Goal: Use online tool/utility: Utilize a website feature to perform a specific function

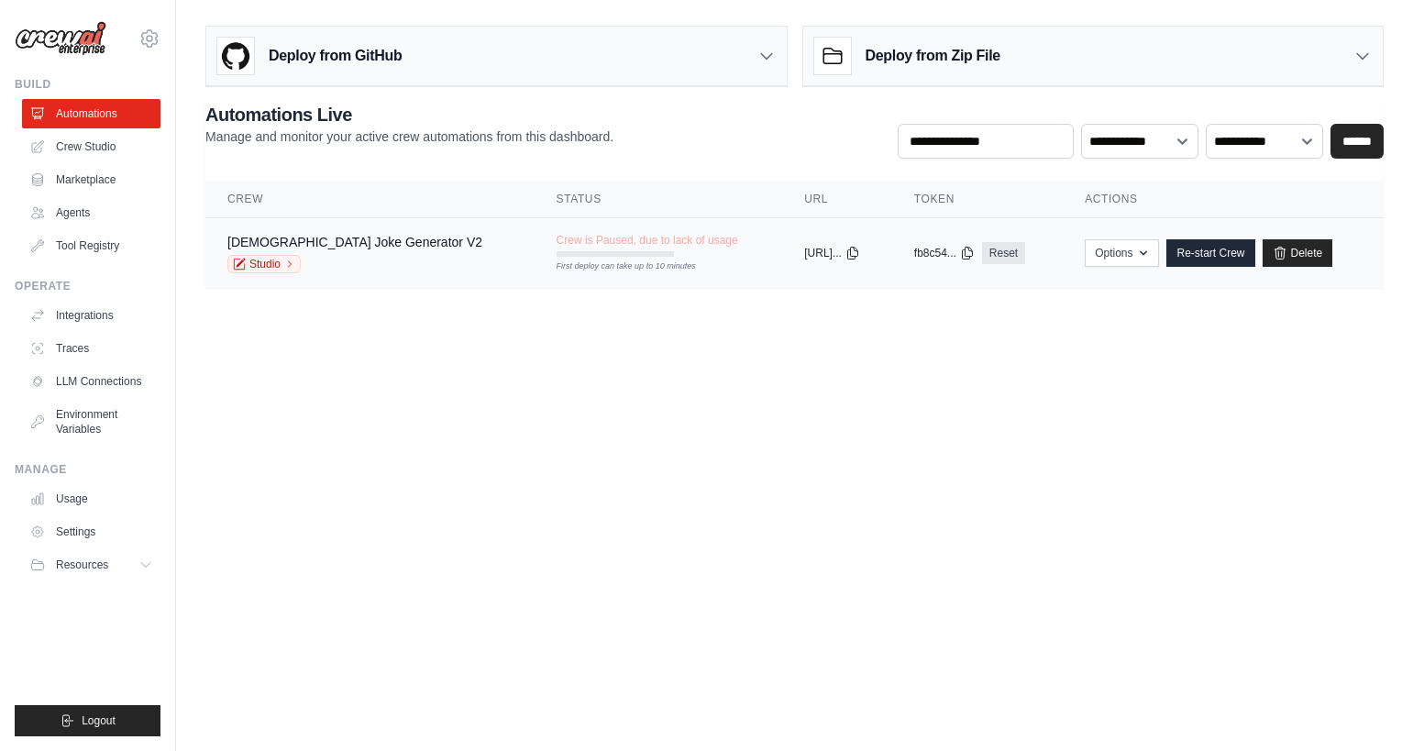
click at [399, 238] on div "Chinese Joke Generator V2 Studio" at bounding box center [369, 253] width 285 height 40
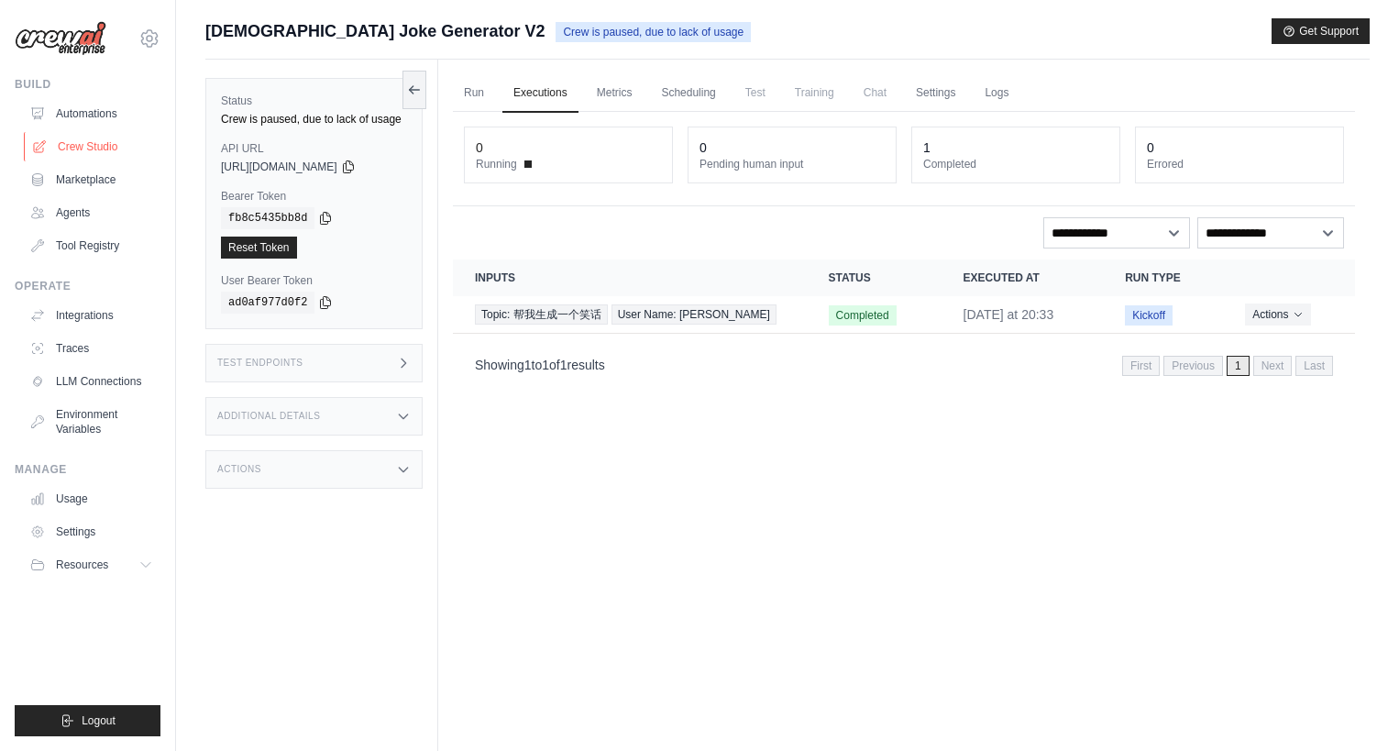
click at [97, 149] on link "Crew Studio" at bounding box center [93, 146] width 138 height 29
click at [115, 150] on link "Crew Studio" at bounding box center [93, 146] width 138 height 29
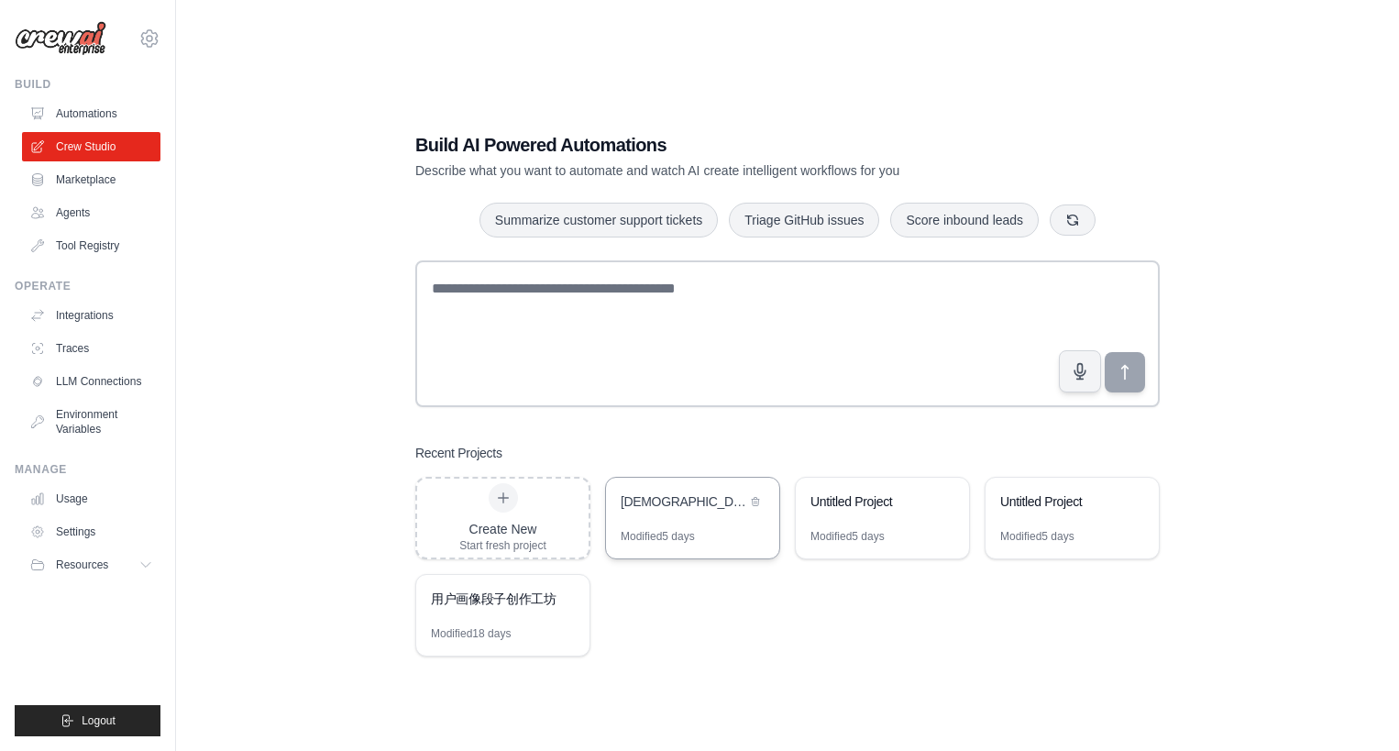
click at [651, 504] on div "[DEMOGRAPHIC_DATA] Joke Generator" at bounding box center [684, 501] width 126 height 18
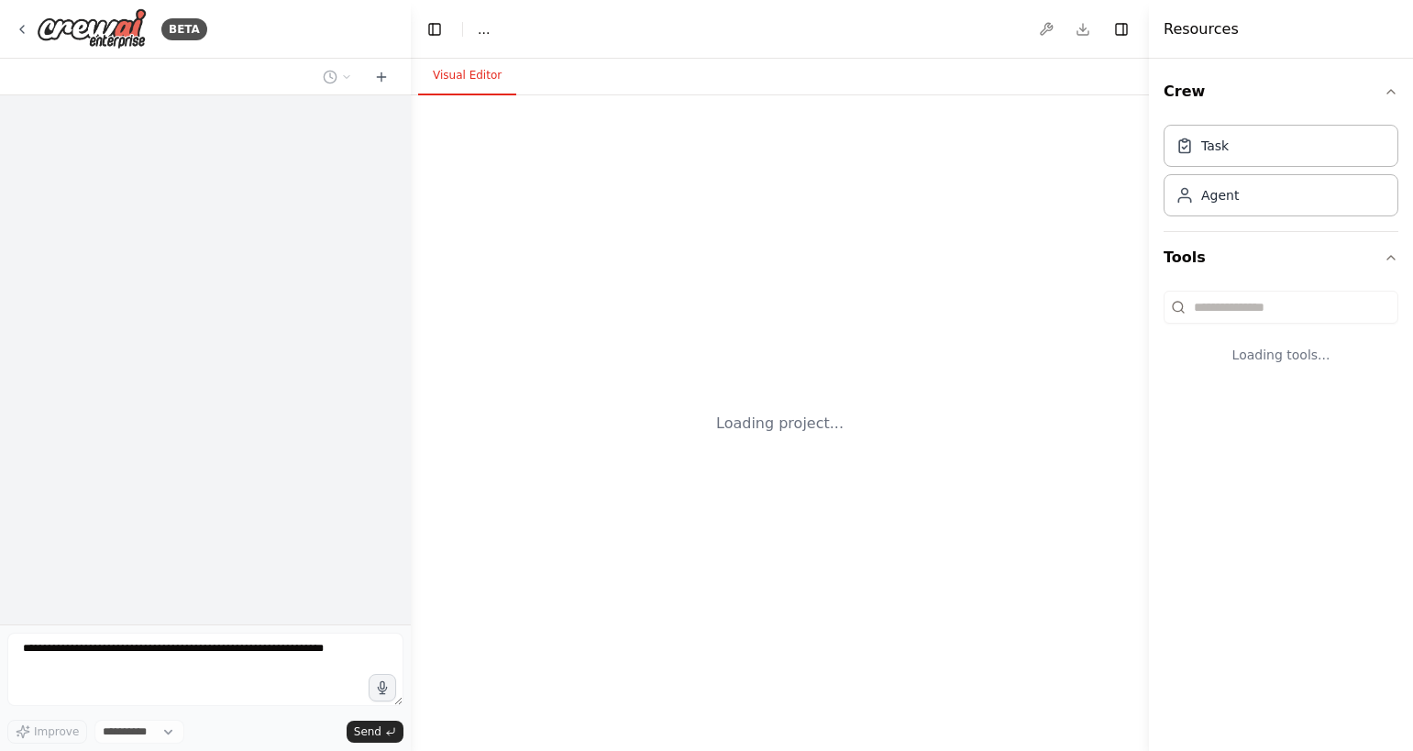
select select "****"
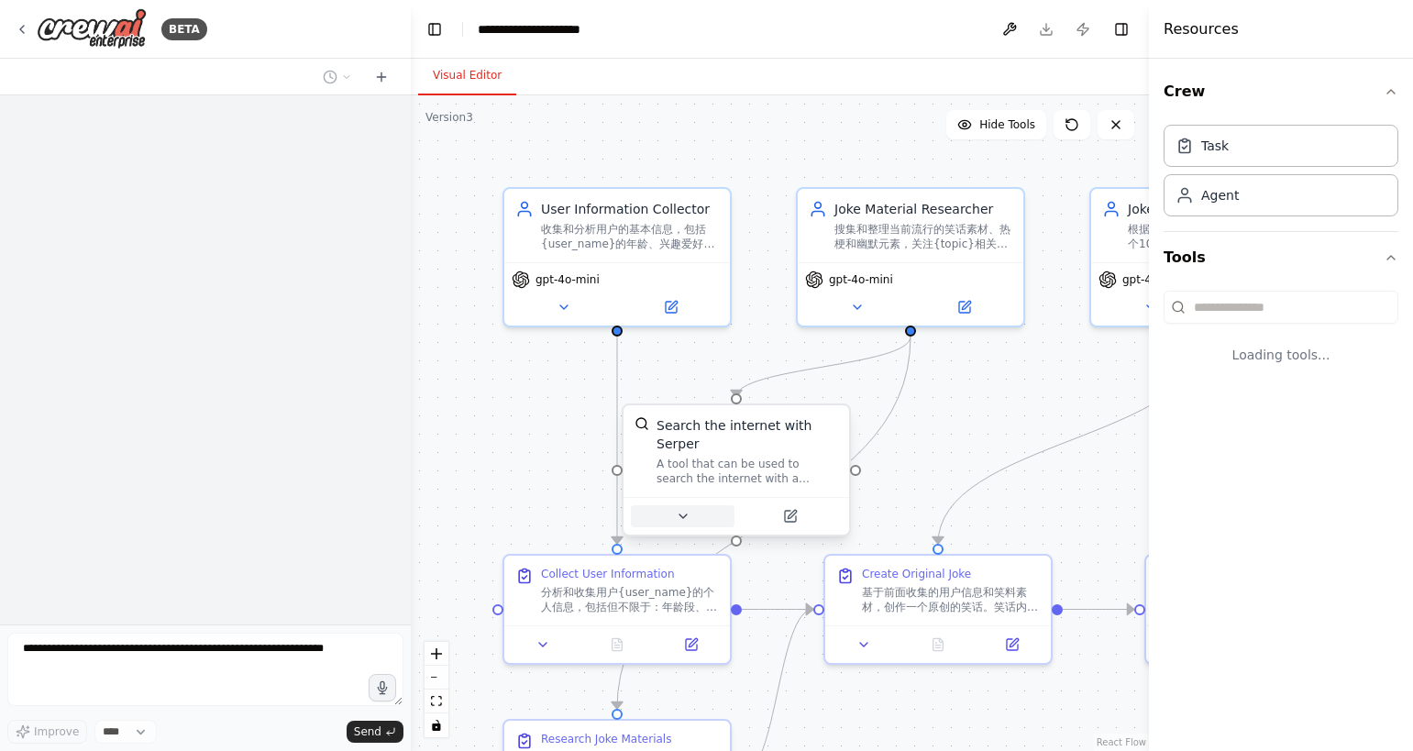
click at [692, 513] on button at bounding box center [683, 516] width 104 height 22
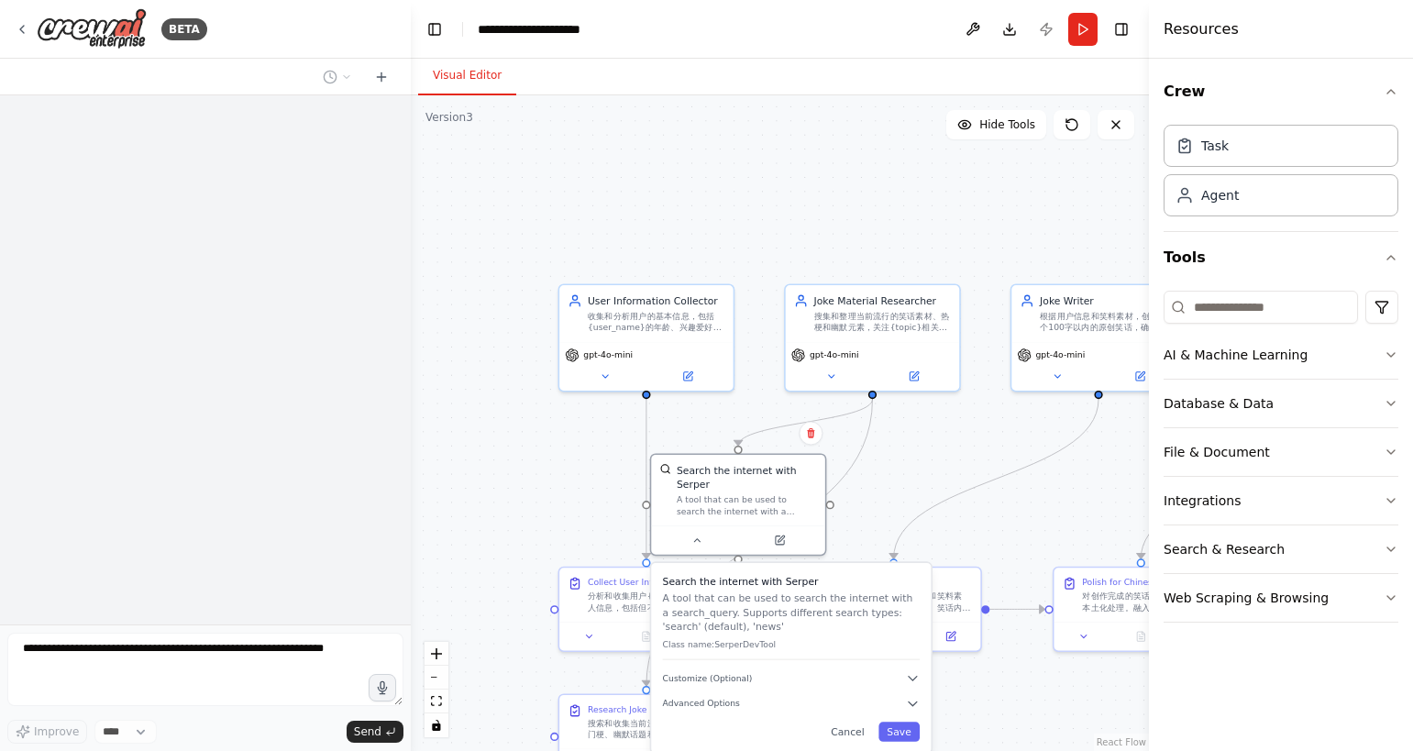
scroll to position [1039, 0]
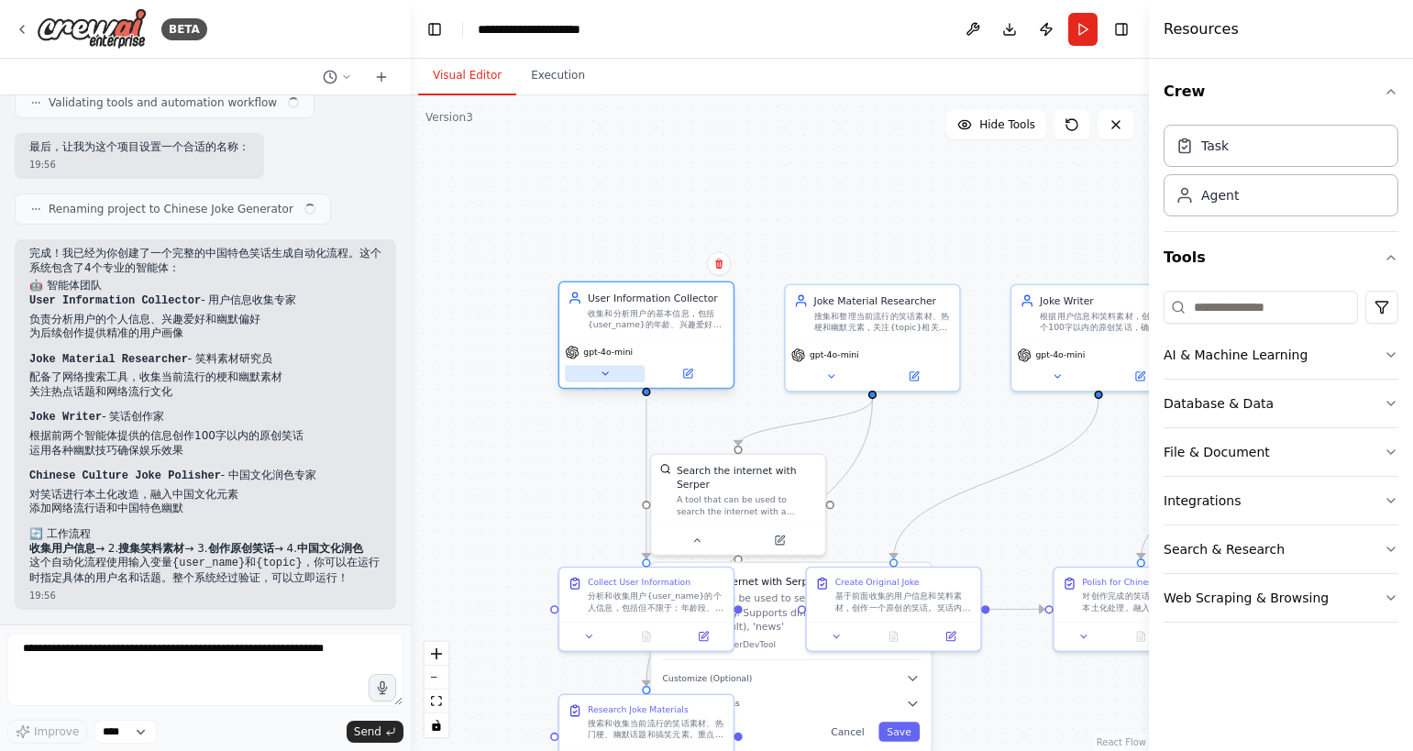
click at [615, 379] on button at bounding box center [605, 373] width 80 height 17
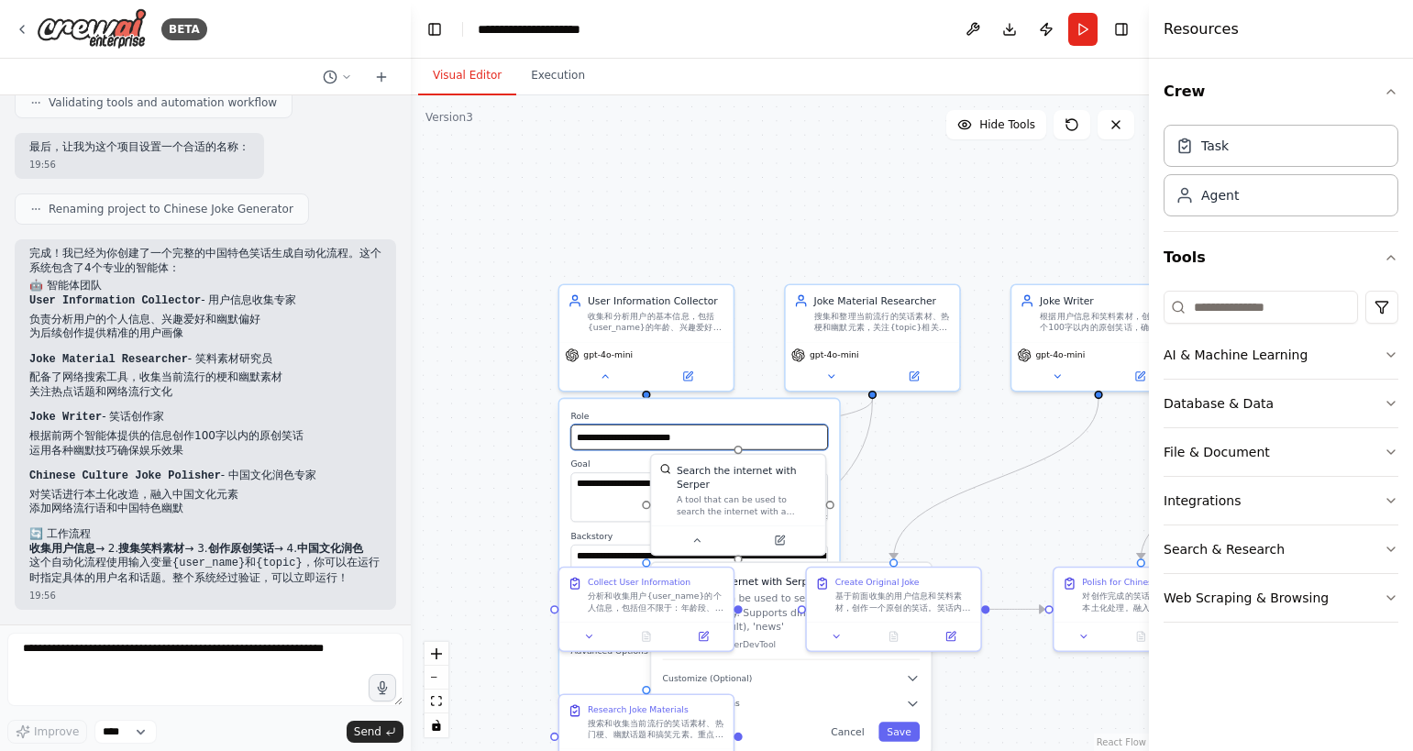
click at [636, 443] on input "**********" at bounding box center [698, 438] width 257 height 26
click at [503, 437] on div ".deletable-edge-delete-btn { width: 20px; height: 20px; border: 0px solid #ffff…" at bounding box center [780, 423] width 738 height 656
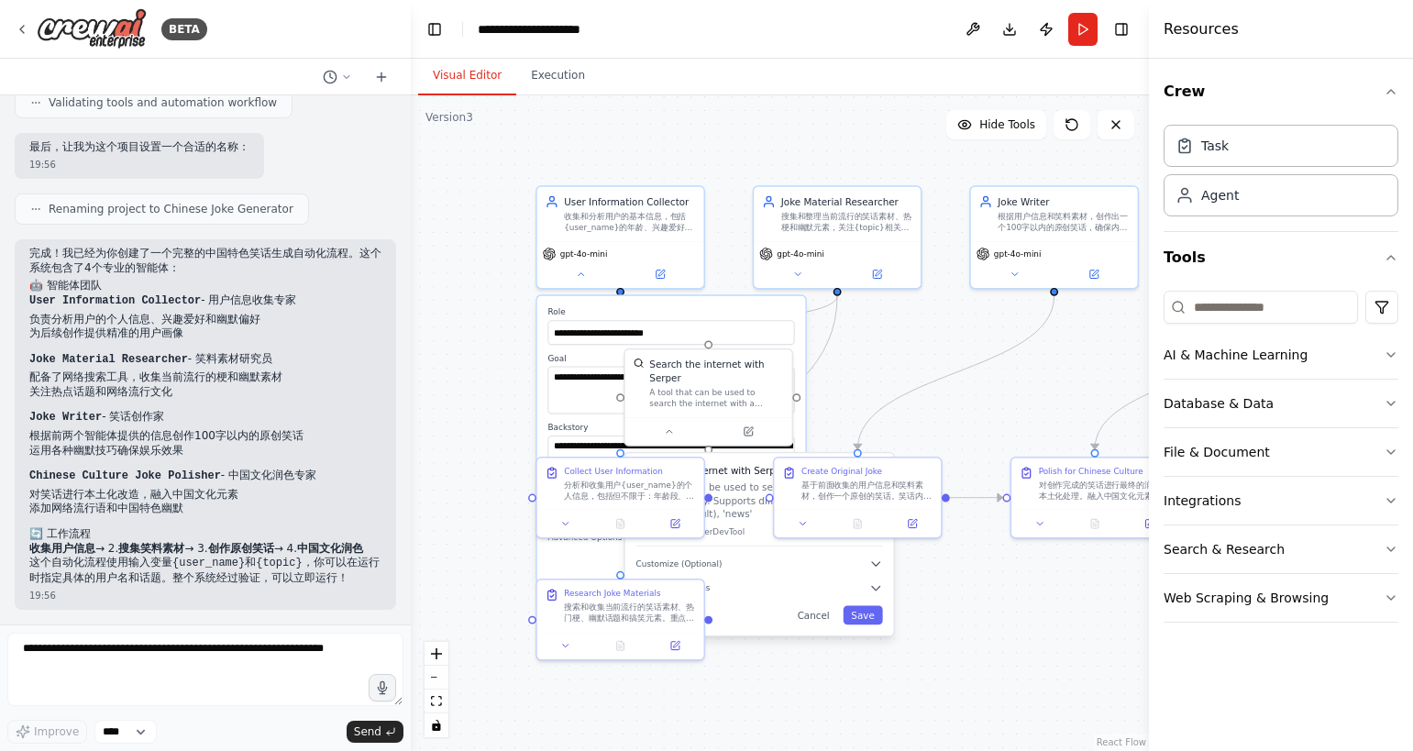
drag, startPoint x: 546, startPoint y: 397, endPoint x: 524, endPoint y: 256, distance: 142.9
click at [524, 257] on div ".deletable-edge-delete-btn { width: 20px; height: 20px; border: 0px solid #ffff…" at bounding box center [780, 423] width 738 height 656
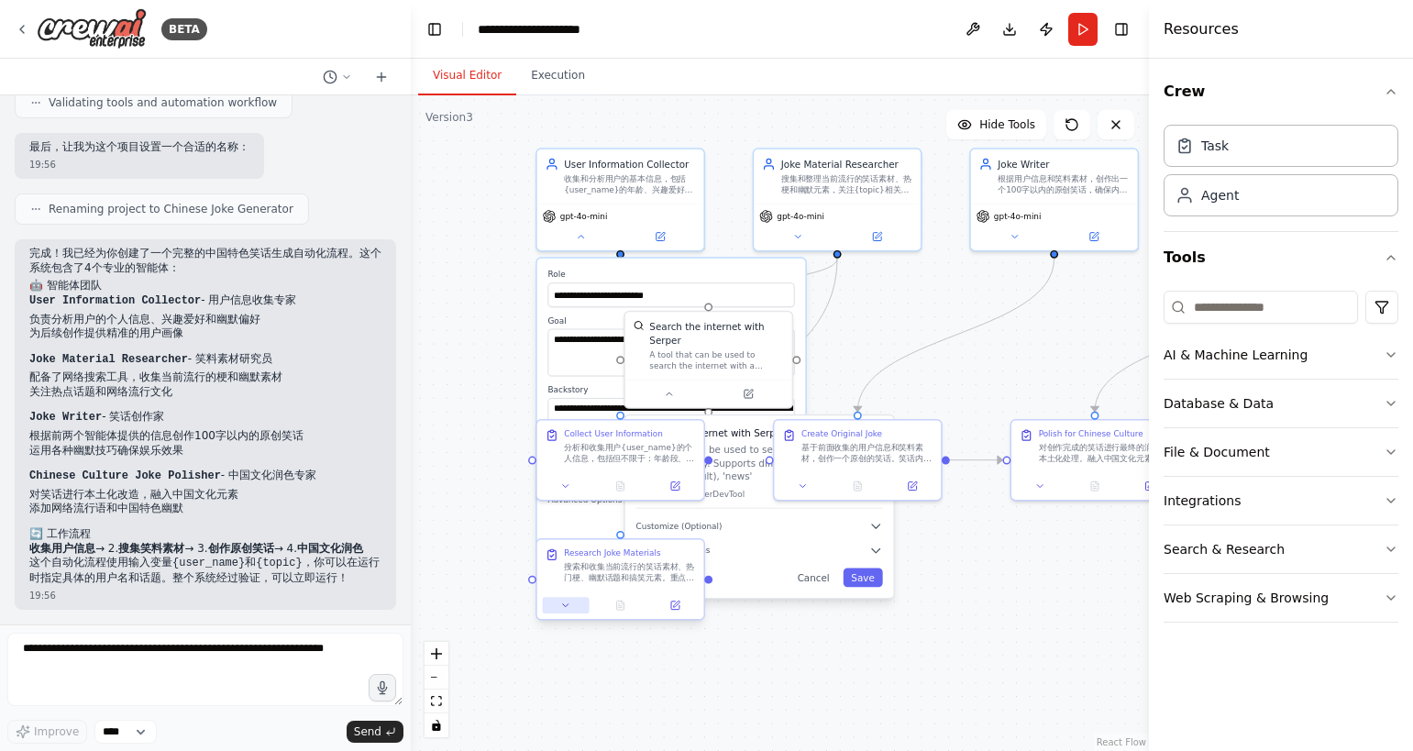
click at [558, 602] on button at bounding box center [566, 605] width 47 height 17
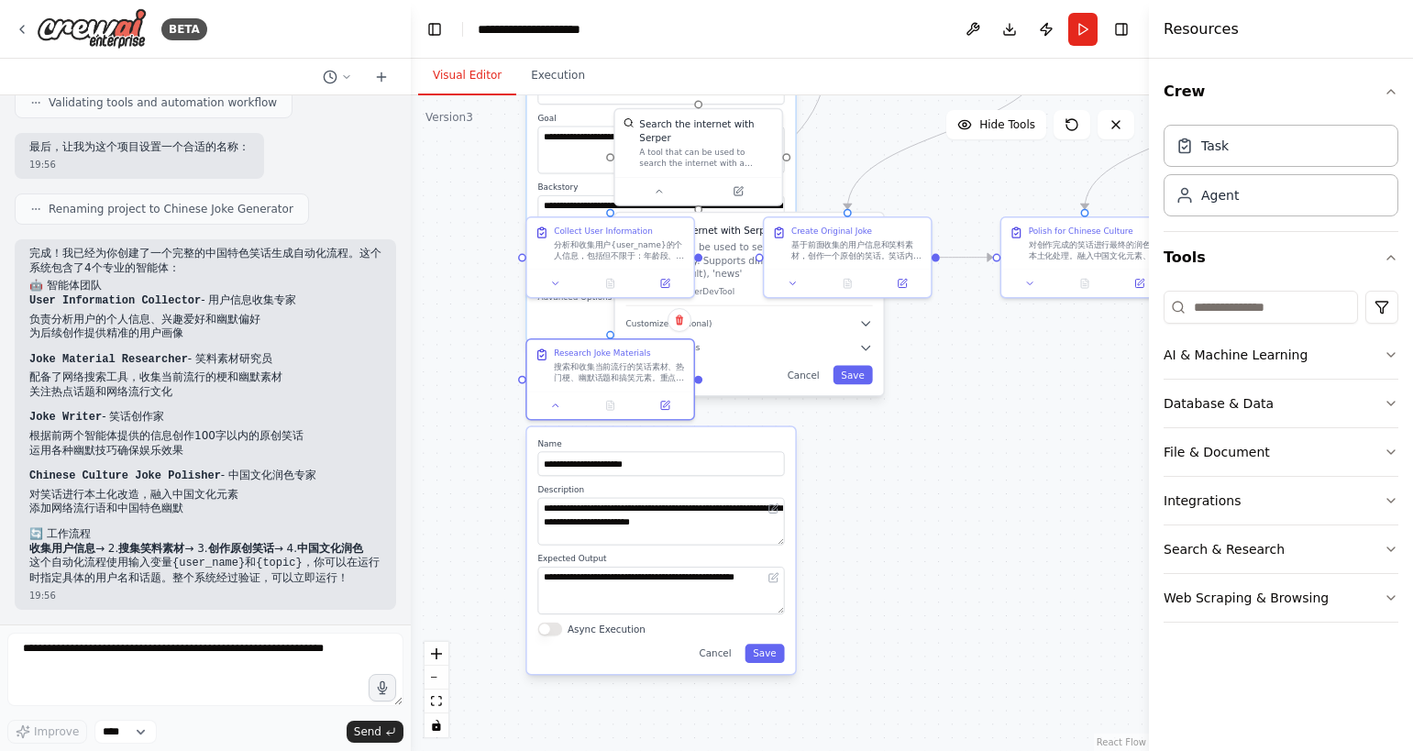
drag, startPoint x: 505, startPoint y: 574, endPoint x: 495, endPoint y: 371, distance: 202.9
click at [495, 371] on div ".deletable-edge-delete-btn { width: 20px; height: 20px; border: 0px solid #ffff…" at bounding box center [780, 423] width 738 height 656
click at [686, 462] on input "**********" at bounding box center [660, 463] width 247 height 25
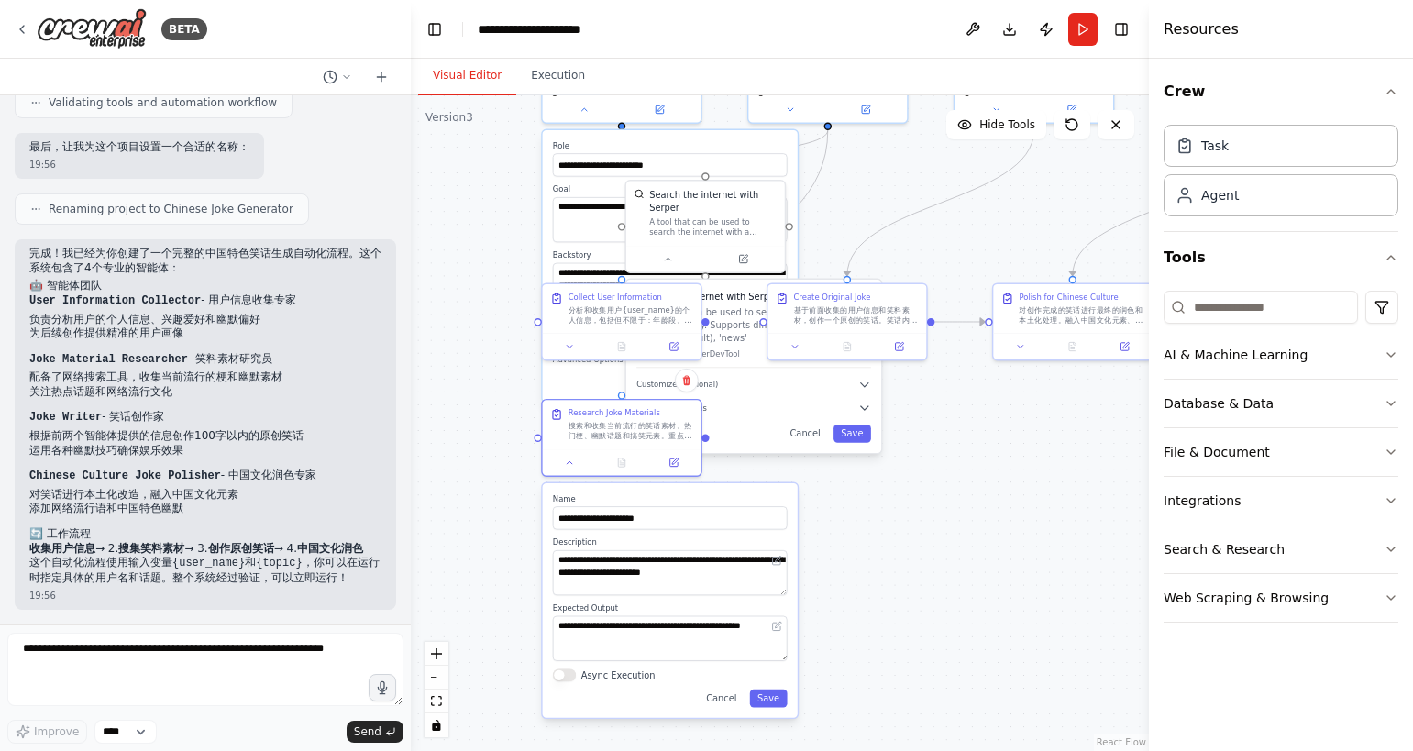
drag, startPoint x: 479, startPoint y: 293, endPoint x: 506, endPoint y: 370, distance: 82.7
click at [506, 370] on div ".deletable-edge-delete-btn { width: 20px; height: 20px; border: 0px solid #ffff…" at bounding box center [780, 423] width 738 height 656
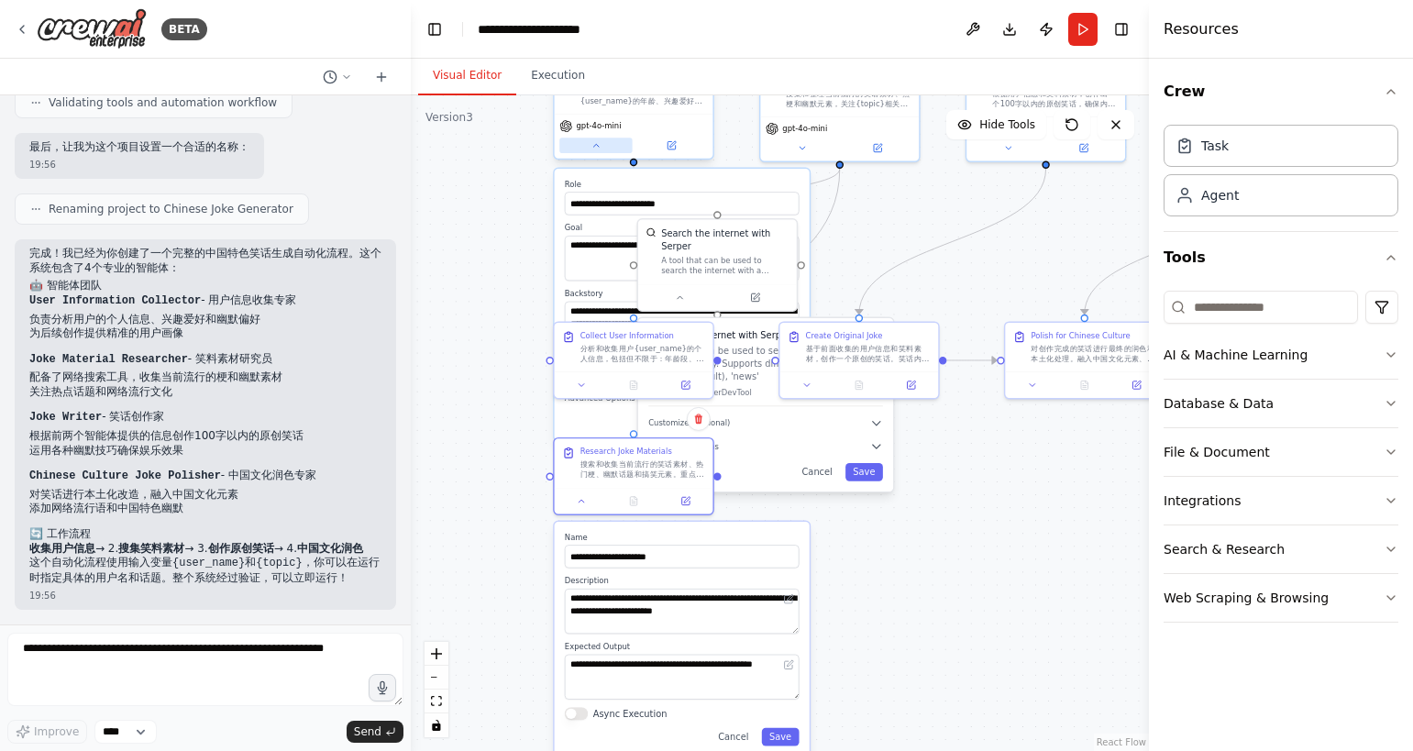
click at [594, 143] on icon at bounding box center [596, 145] width 10 height 10
click at [688, 303] on div at bounding box center [717, 295] width 159 height 27
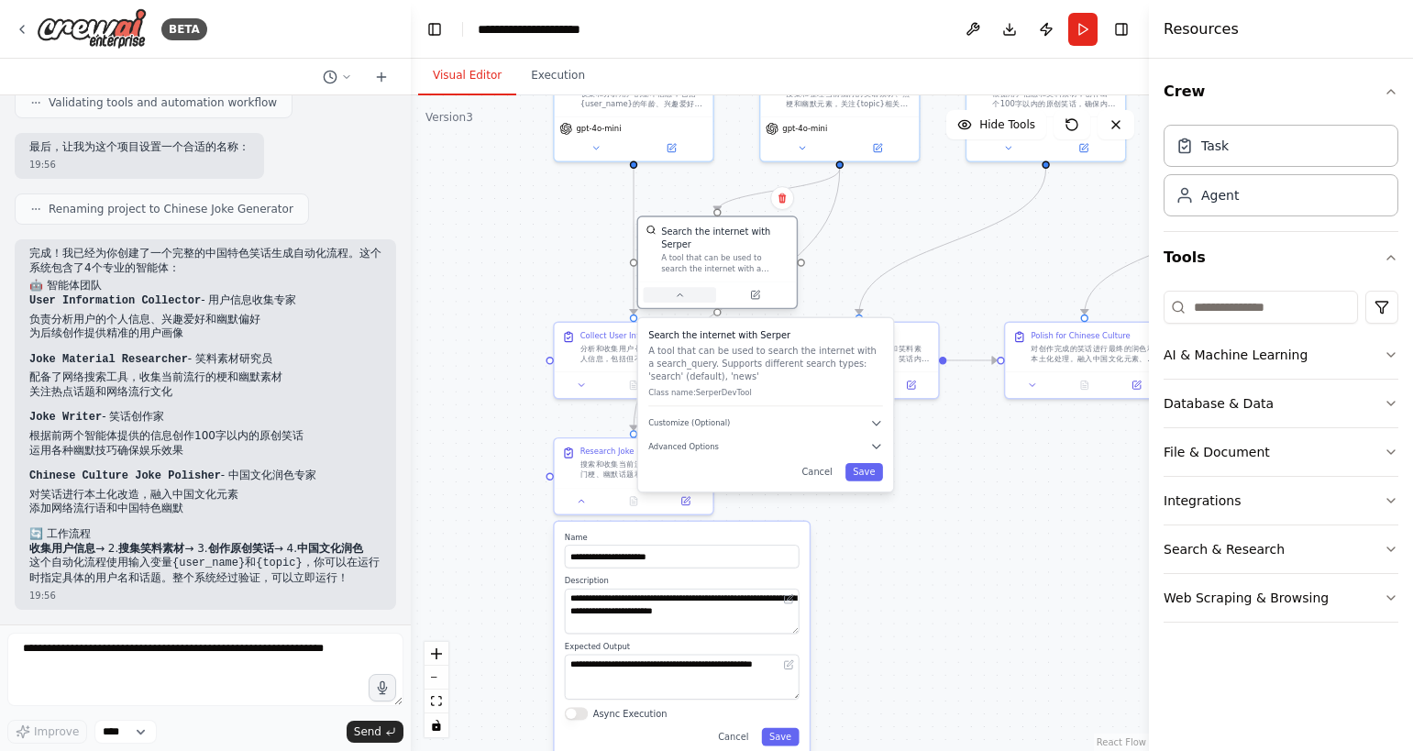
click at [675, 290] on icon at bounding box center [680, 295] width 10 height 10
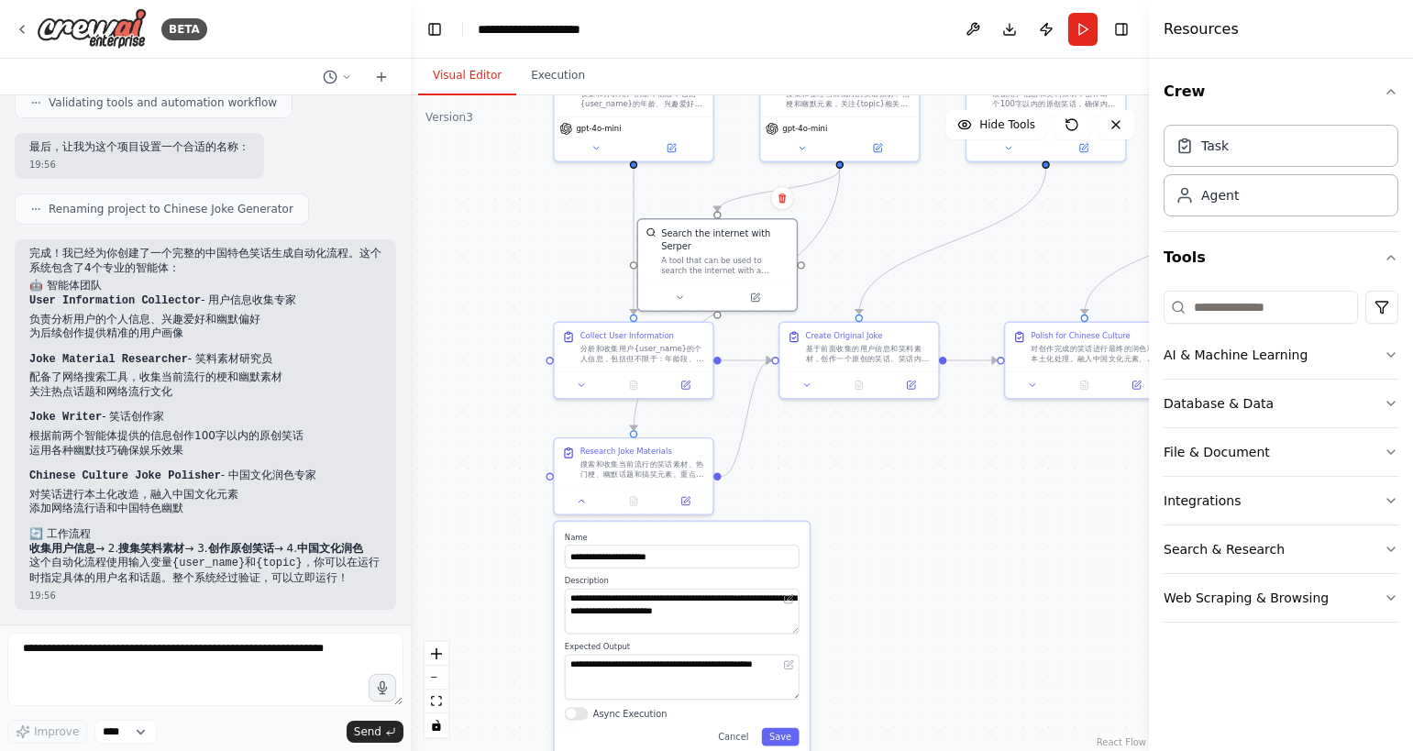
click at [934, 567] on div ".deletable-edge-delete-btn { width: 20px; height: 20px; border: 0px solid #ffff…" at bounding box center [780, 423] width 738 height 656
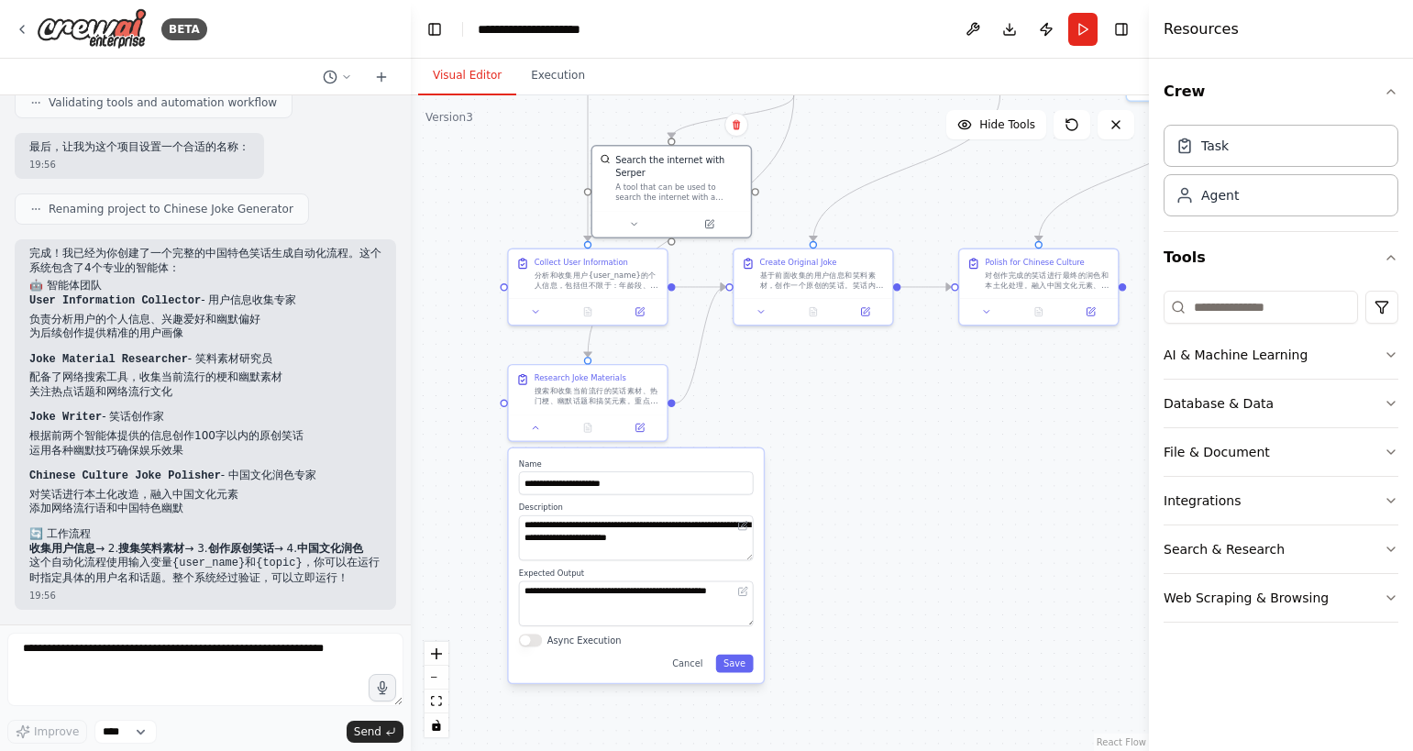
drag, startPoint x: 903, startPoint y: 525, endPoint x: 857, endPoint y: 451, distance: 87.8
click at [857, 451] on div ".deletable-edge-delete-btn { width: 20px; height: 20px; border: 0px solid #ffff…" at bounding box center [780, 423] width 738 height 656
